Goal: Task Accomplishment & Management: Use online tool/utility

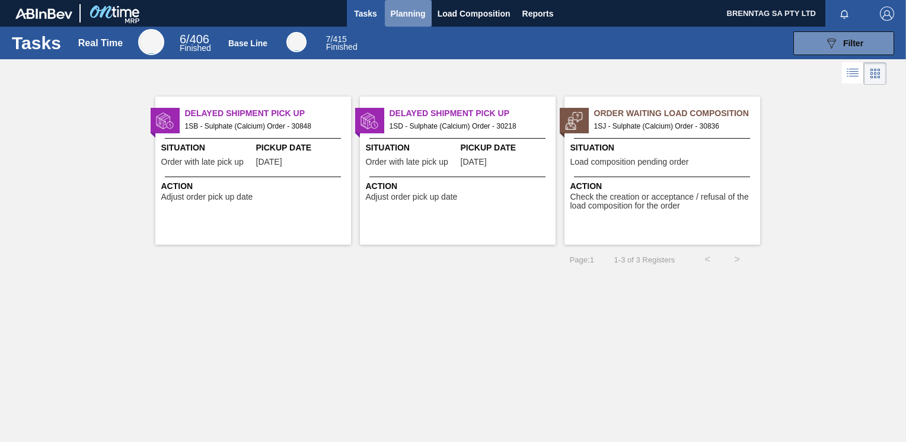
click at [398, 17] on span "Planning" at bounding box center [408, 14] width 35 height 14
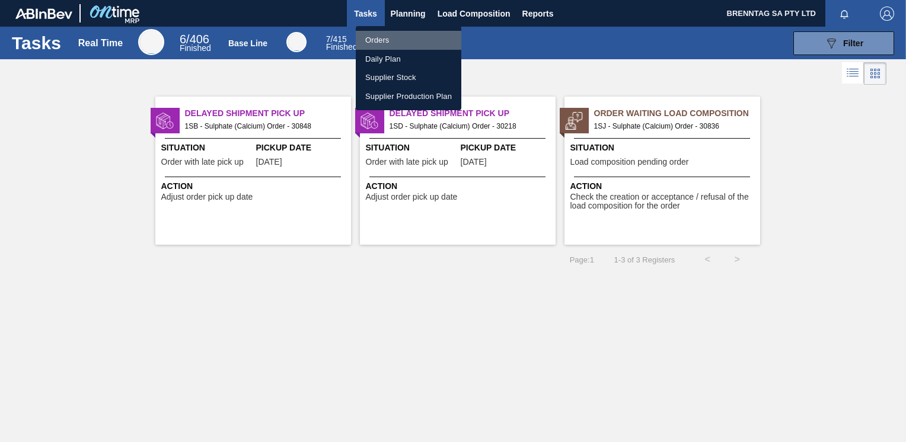
click at [380, 41] on li "Orders" at bounding box center [409, 40] width 106 height 19
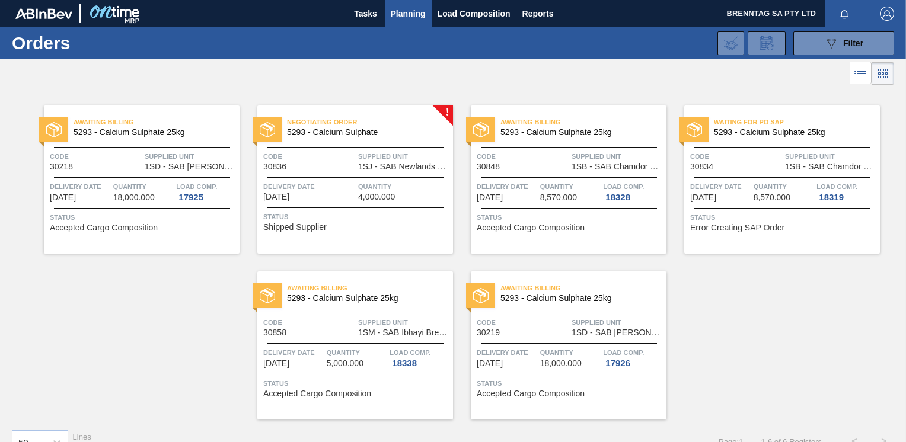
scroll to position [21, 0]
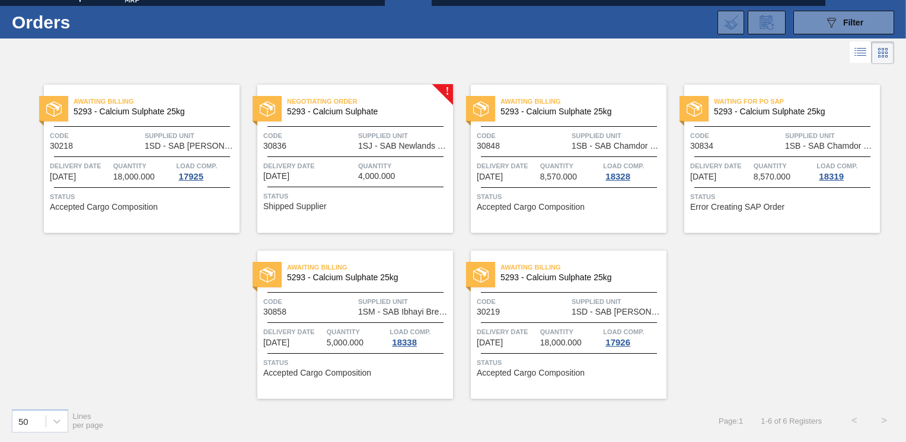
click at [442, 90] on div "Negotiating Order 5293 - Calcium Sulphate Code 30836 Supplied Unit 1SJ - SAB Ne…" at bounding box center [355, 159] width 196 height 148
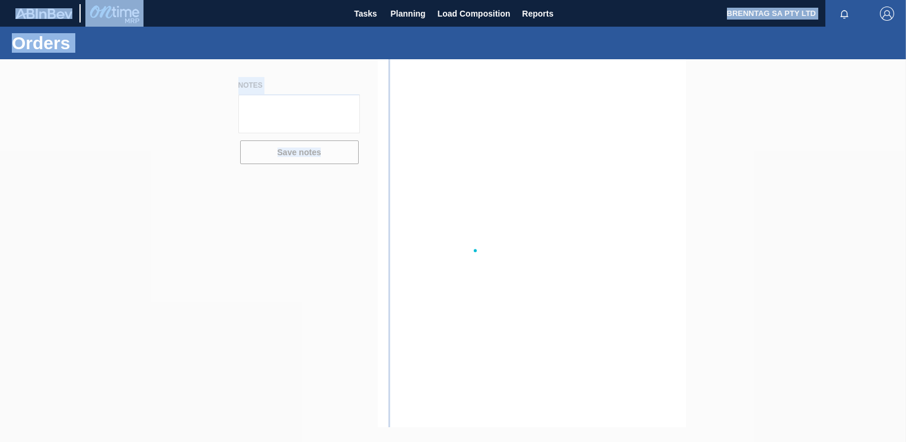
click at [442, 90] on div at bounding box center [453, 250] width 906 height 383
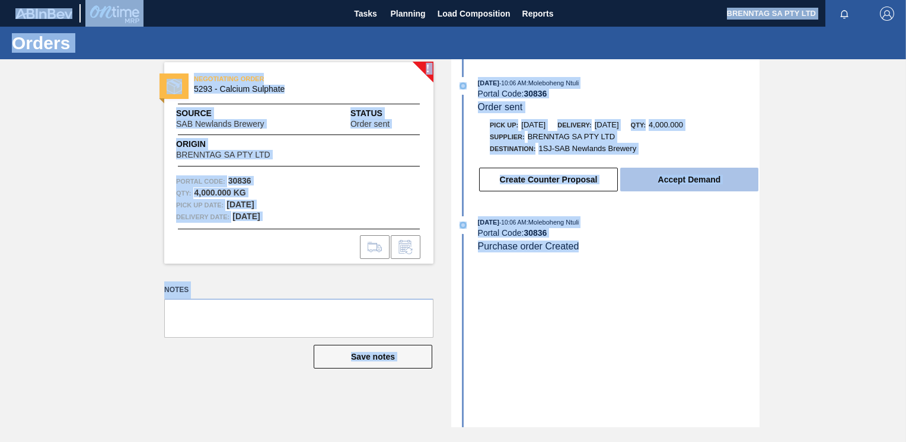
click at [691, 178] on button "Accept Demand" at bounding box center [689, 180] width 138 height 24
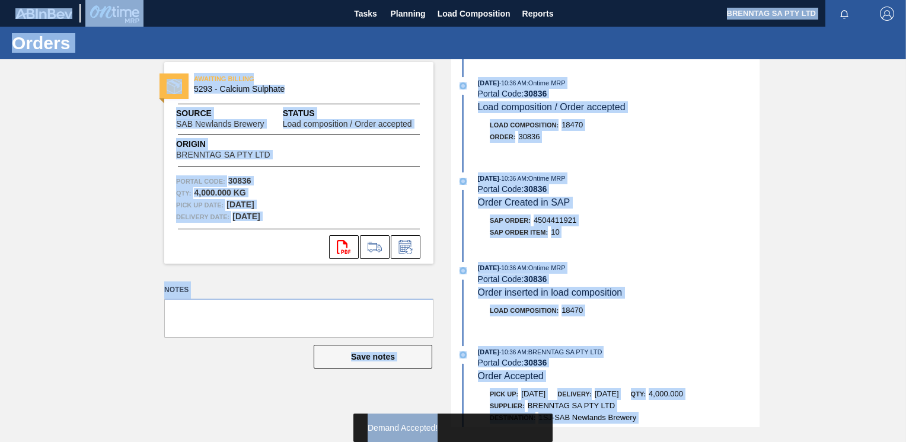
click at [417, 430] on span "Demand Accepted!" at bounding box center [403, 427] width 70 height 9
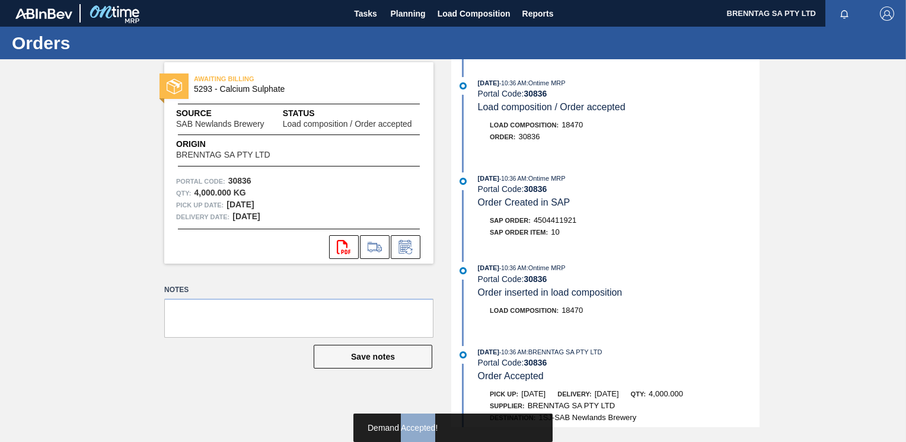
click at [417, 430] on div "Demand Accepted!" at bounding box center [453, 428] width 171 height 28
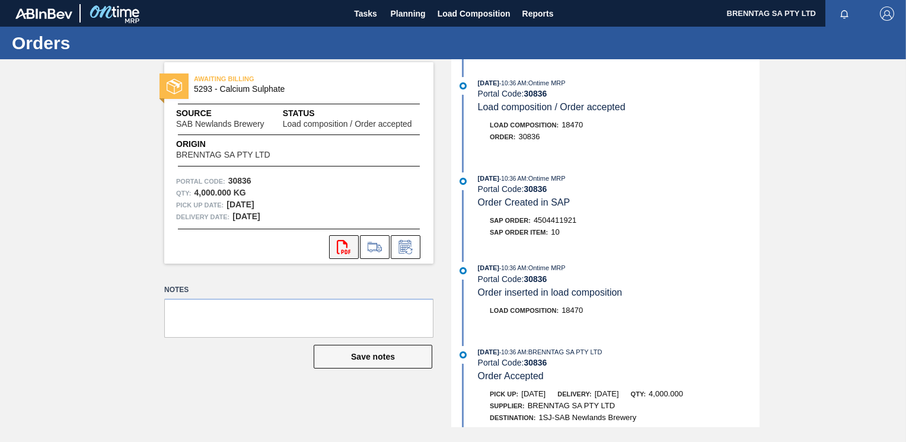
click at [341, 248] on icon "svg{fill:#ff0000}" at bounding box center [344, 247] width 14 height 14
